Goal: Information Seeking & Learning: Learn about a topic

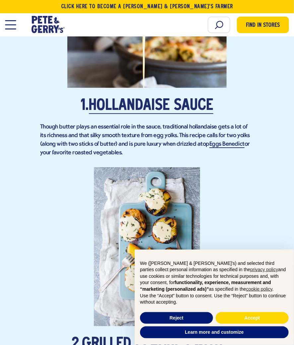
scroll to position [575, 0]
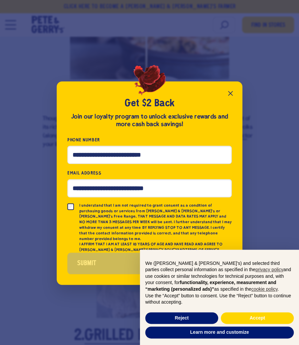
click at [229, 96] on icon "Close popup" at bounding box center [230, 93] width 8 height 8
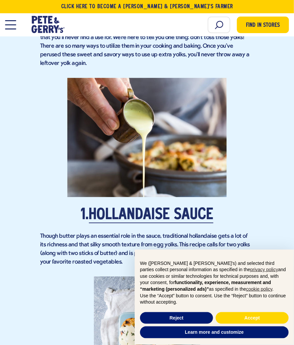
scroll to position [456, 0]
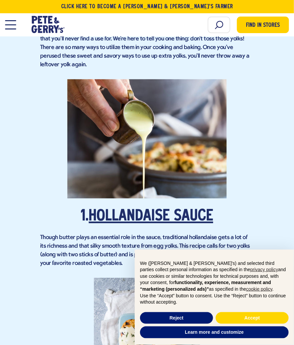
click at [188, 215] on link "Hollandaise Sauce" at bounding box center [151, 217] width 124 height 16
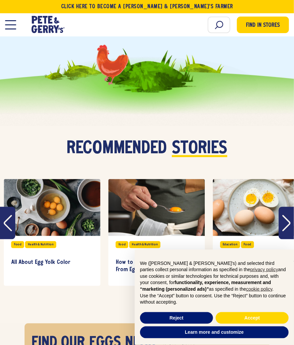
scroll to position [3922, 0]
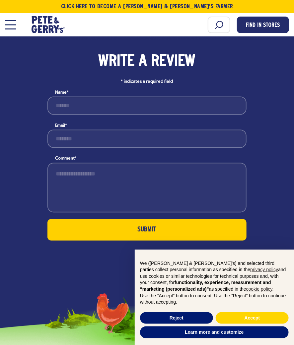
scroll to position [948, 0]
